Goal: Task Accomplishment & Management: Manage account settings

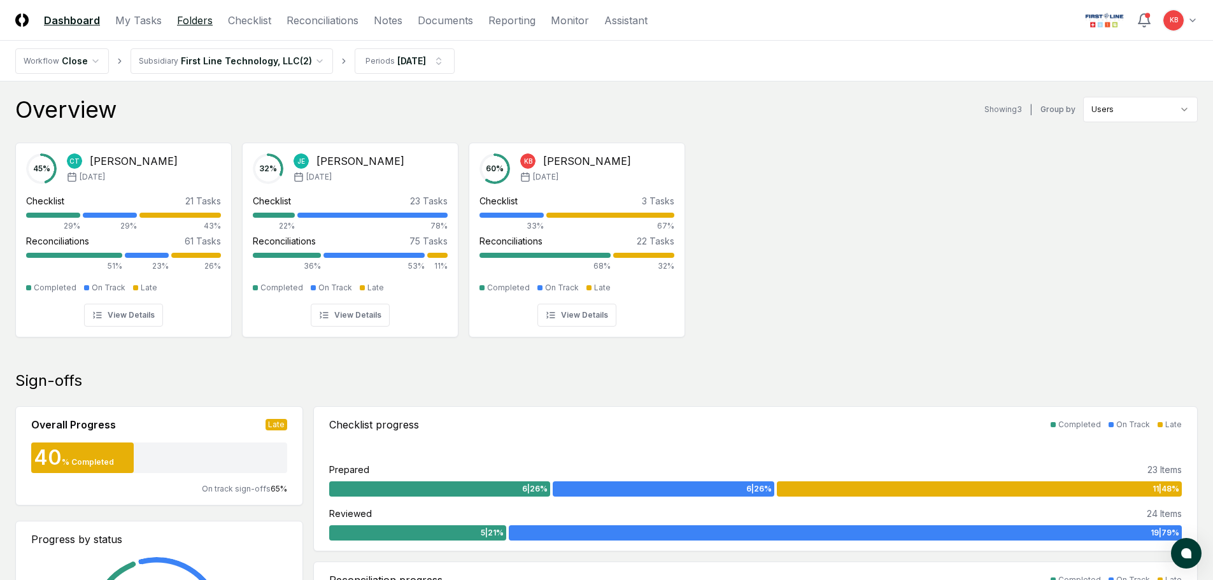
click at [194, 20] on link "Folders" at bounding box center [195, 20] width 36 height 15
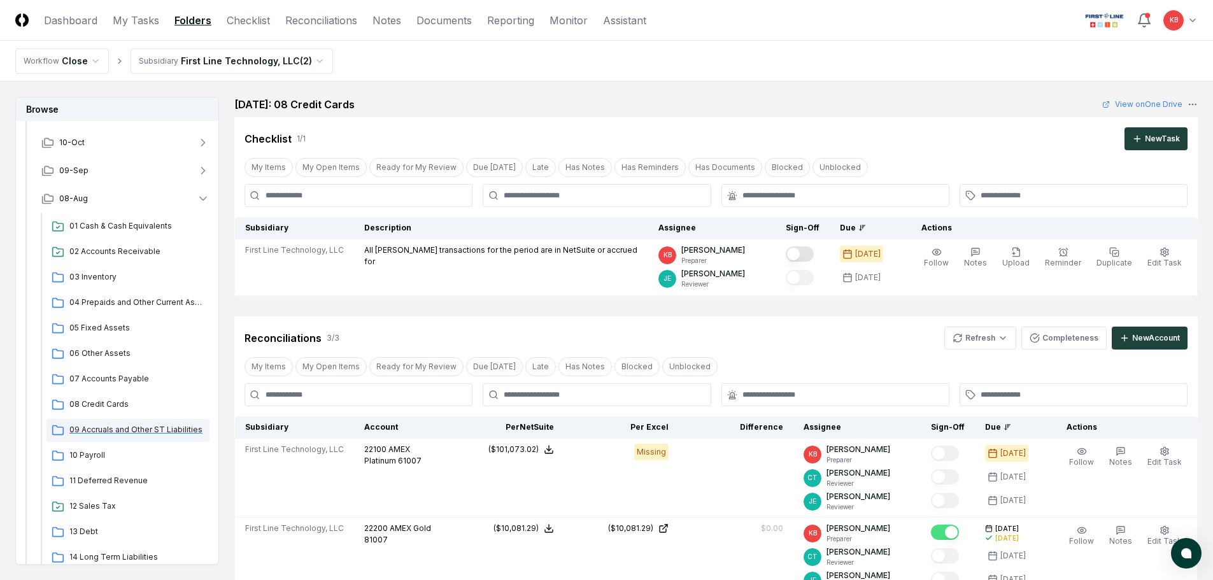
scroll to position [106, 0]
click at [115, 400] on span "08 Credit Cards" at bounding box center [136, 402] width 135 height 11
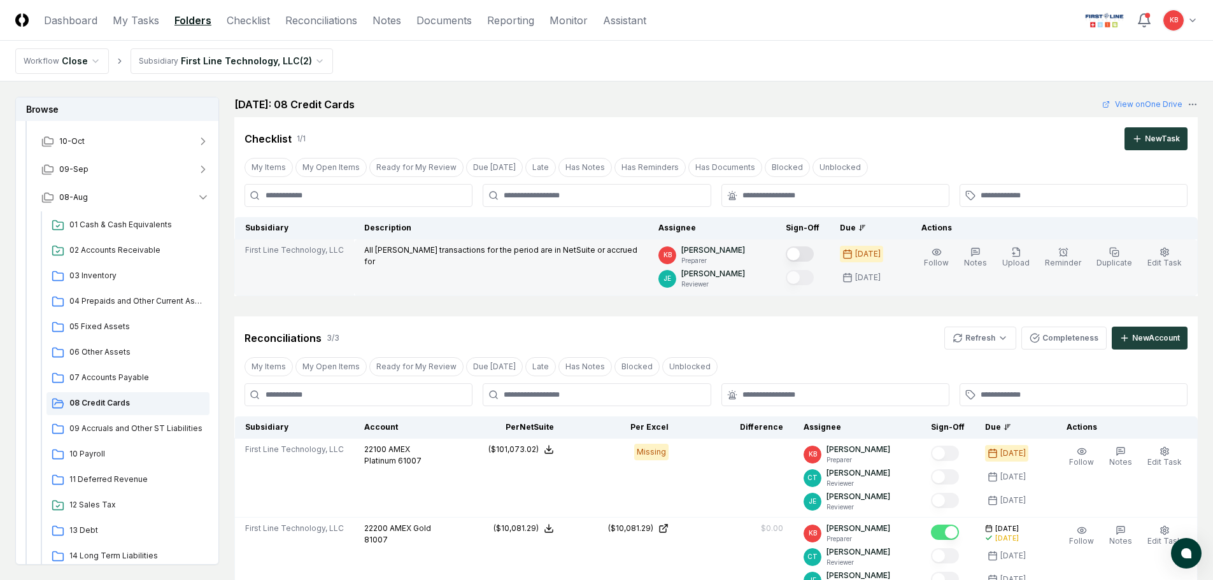
click at [805, 252] on button "Mark complete" at bounding box center [800, 253] width 28 height 15
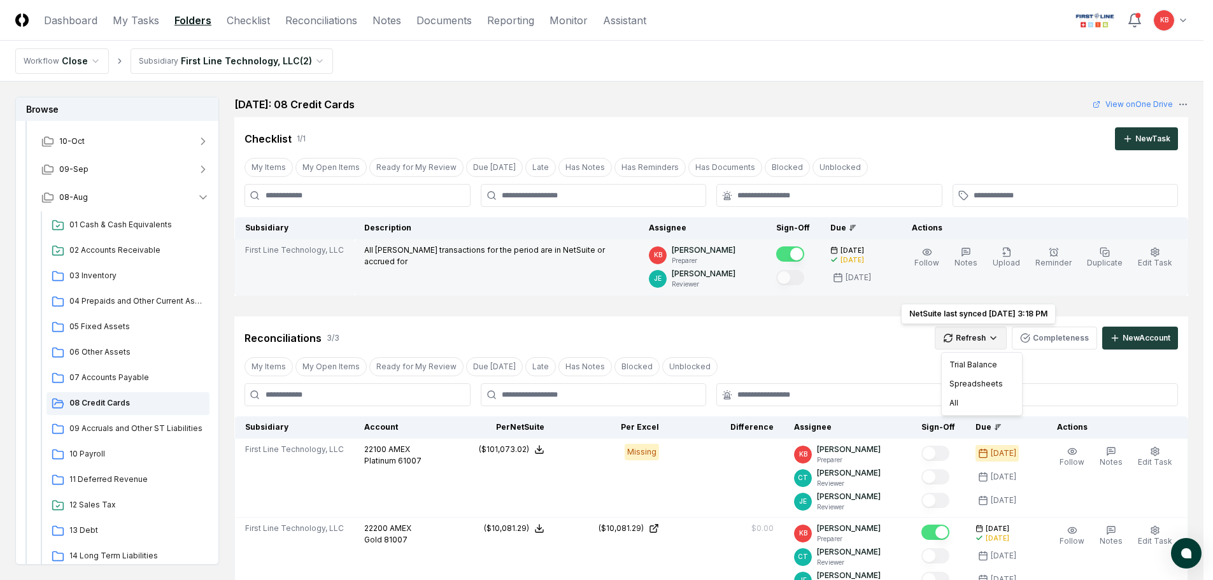
click at [980, 341] on html "CloseCore Dashboard My Tasks Folders Checklist Reconciliations Notes Documents …" at bounding box center [606, 443] width 1213 height 887
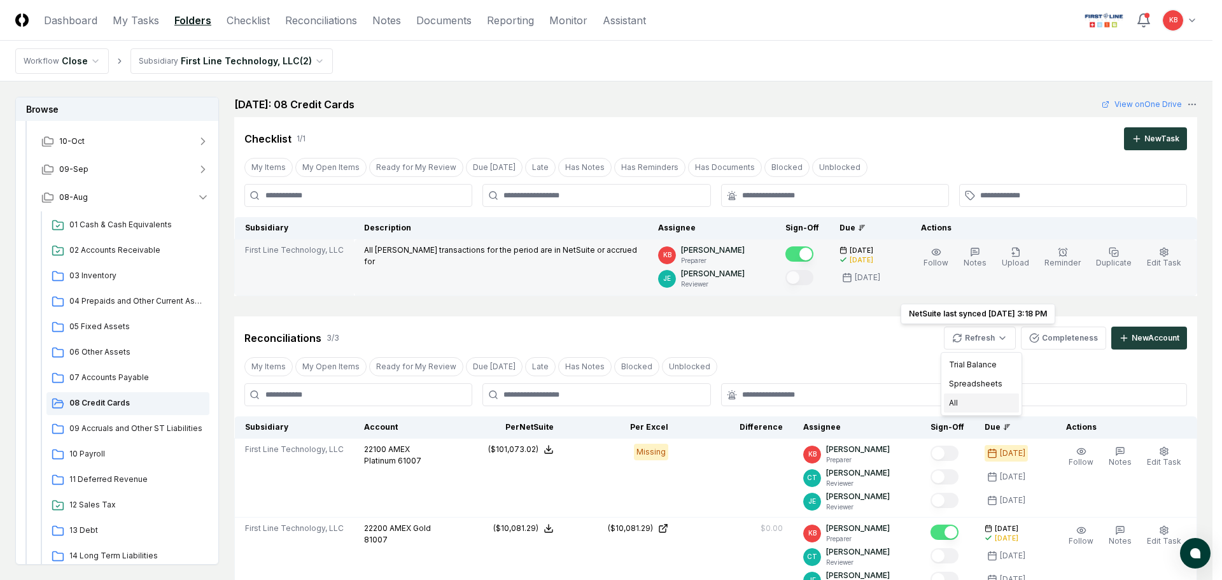
click at [963, 403] on div "All" at bounding box center [981, 402] width 75 height 19
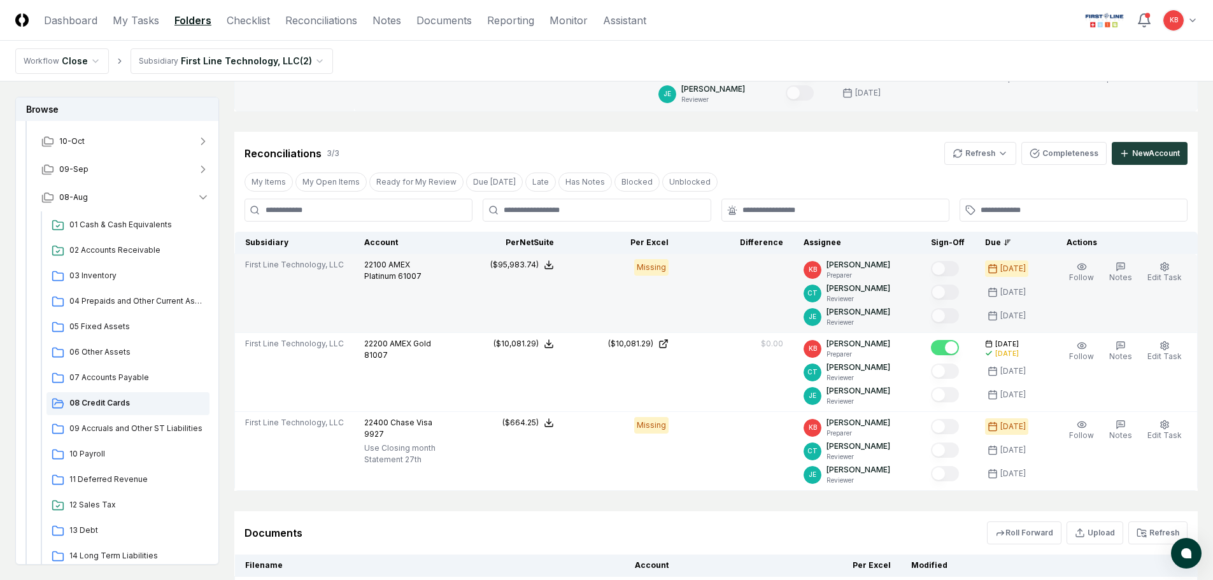
scroll to position [191, 0]
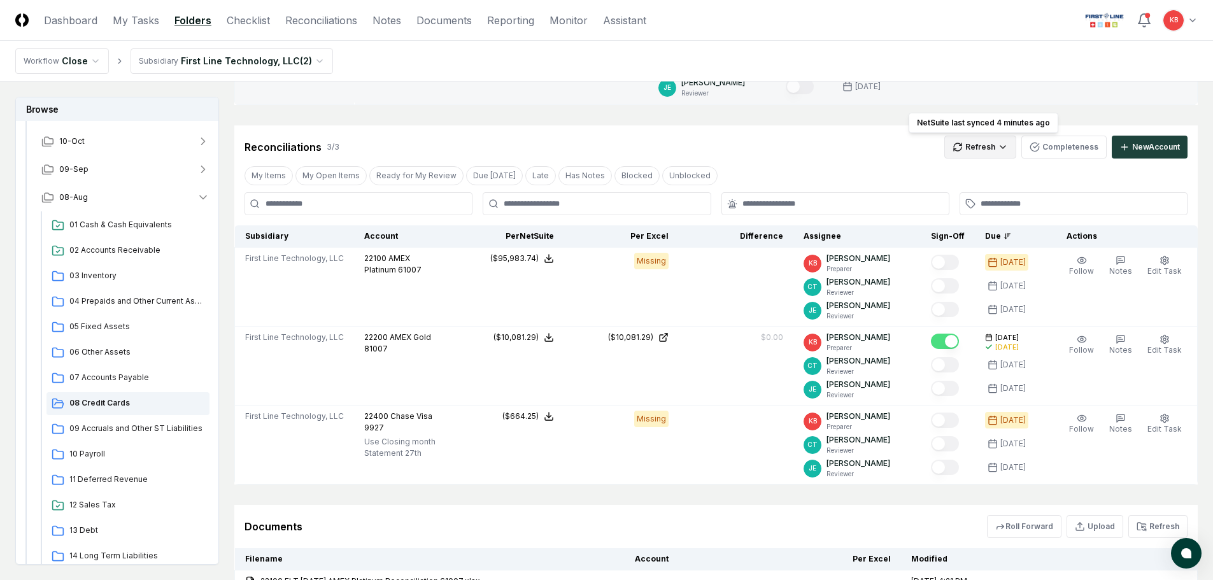
click at [992, 144] on html "CloseCore Dashboard My Tasks Folders Checklist Reconciliations Notes Documents …" at bounding box center [606, 286] width 1213 height 954
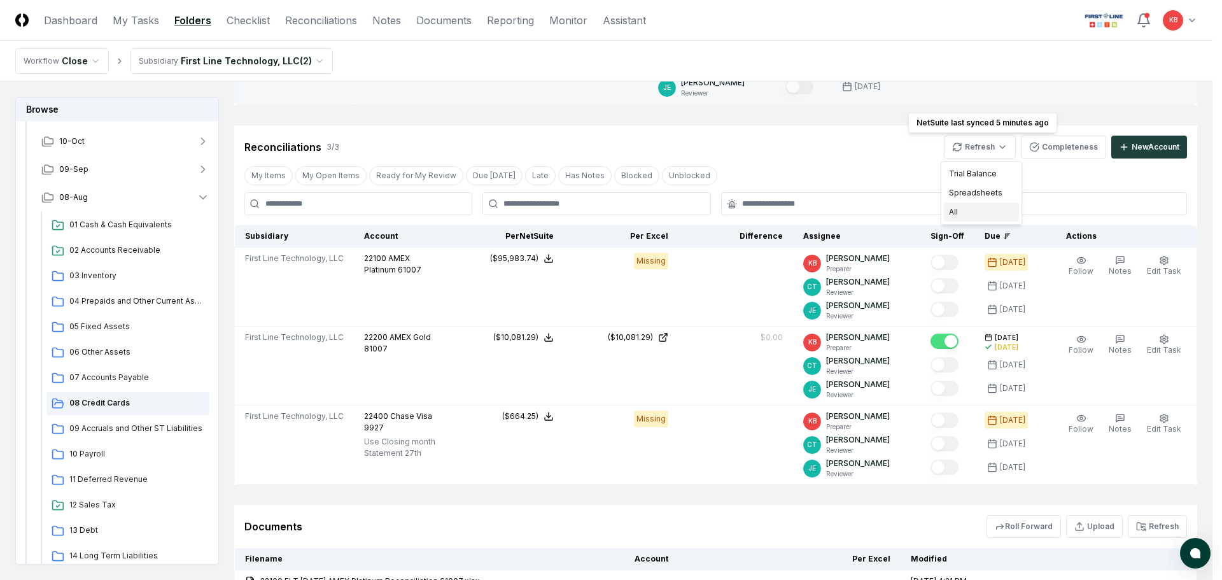
click at [981, 217] on div "All" at bounding box center [981, 211] width 75 height 19
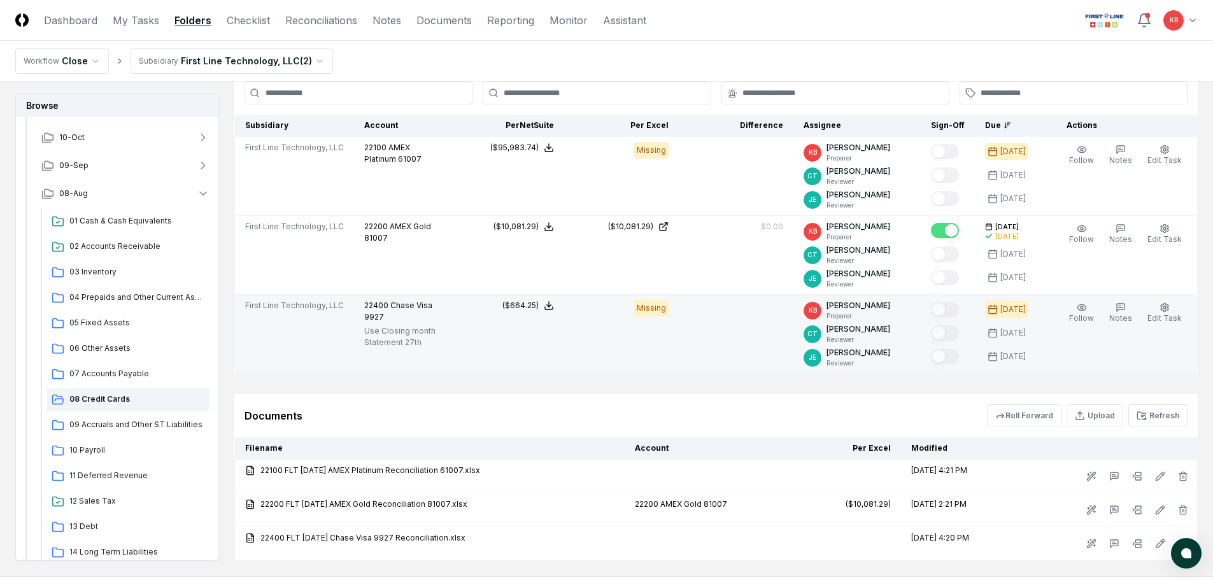
scroll to position [339, 0]
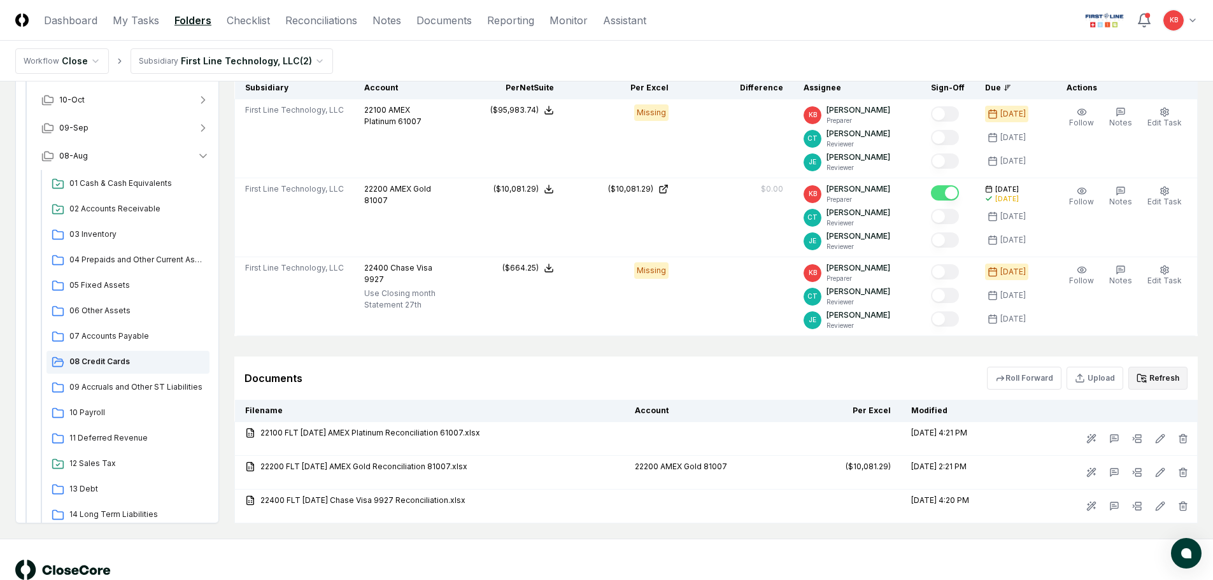
click at [1162, 378] on button "Refresh" at bounding box center [1157, 378] width 59 height 23
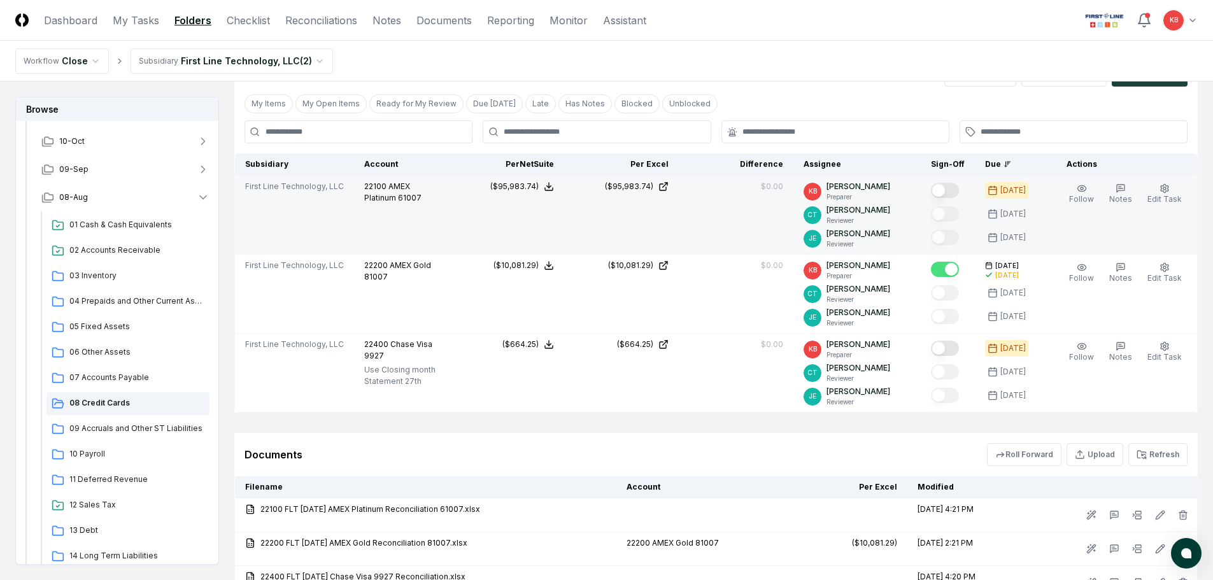
scroll to position [255, 0]
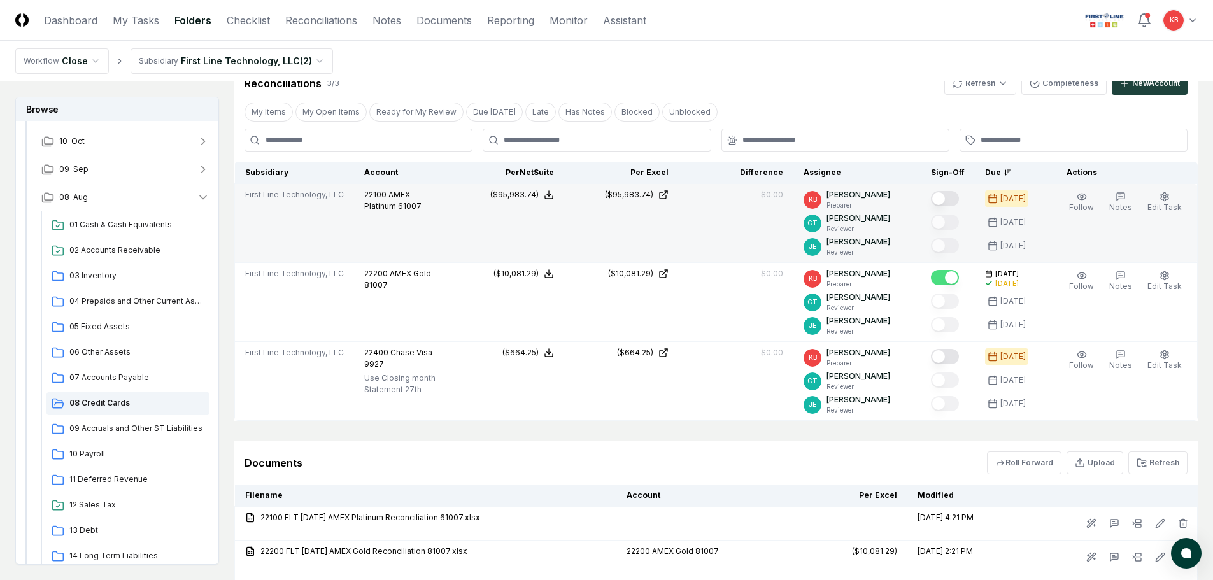
click at [949, 195] on button "Mark complete" at bounding box center [945, 198] width 28 height 15
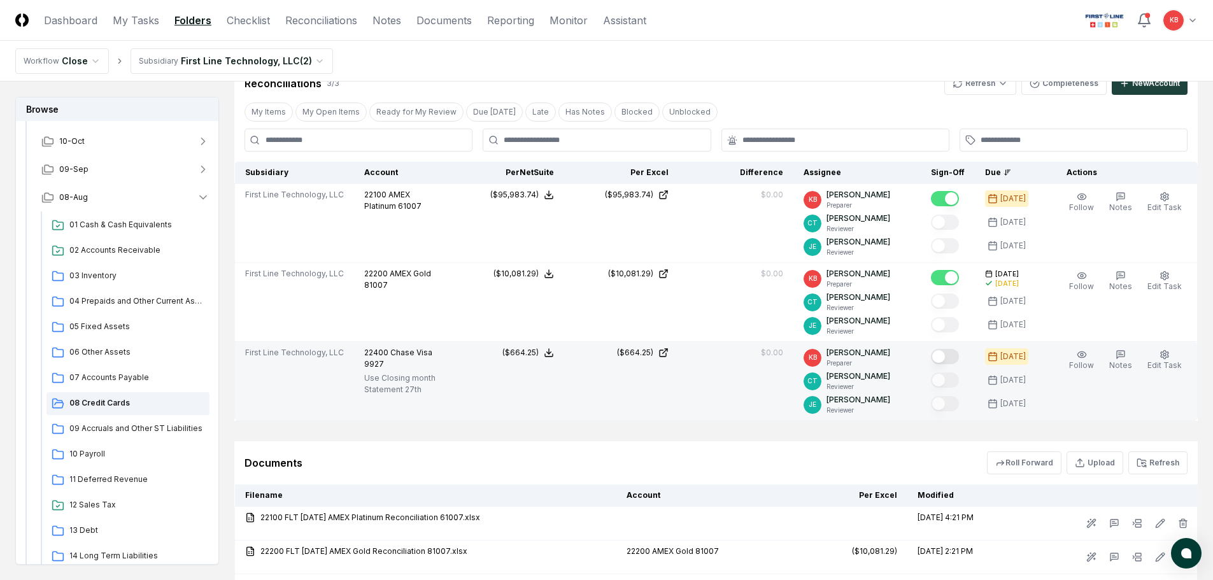
click at [947, 358] on button "Mark complete" at bounding box center [945, 356] width 28 height 15
